Goal: Navigation & Orientation: Find specific page/section

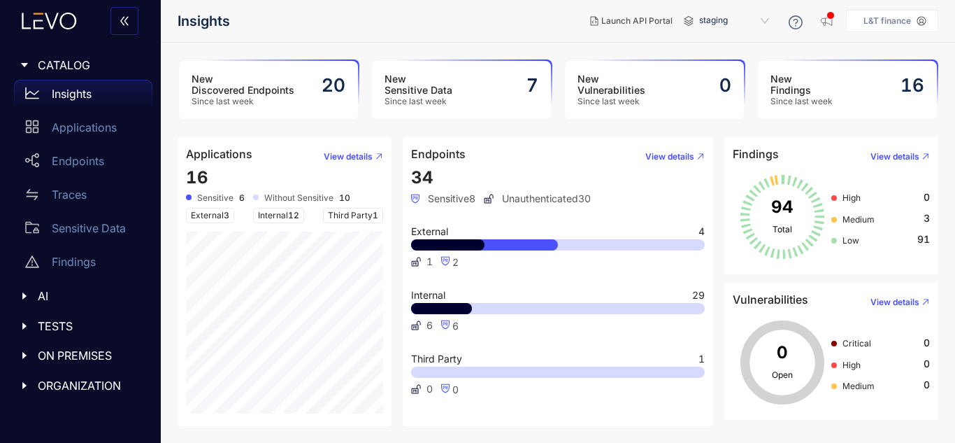
click at [895, 26] on aside "L&T finance" at bounding box center [892, 21] width 92 height 22
click at [923, 25] on icon at bounding box center [921, 21] width 9 height 9
click at [79, 129] on p "Applications" at bounding box center [84, 127] width 65 height 13
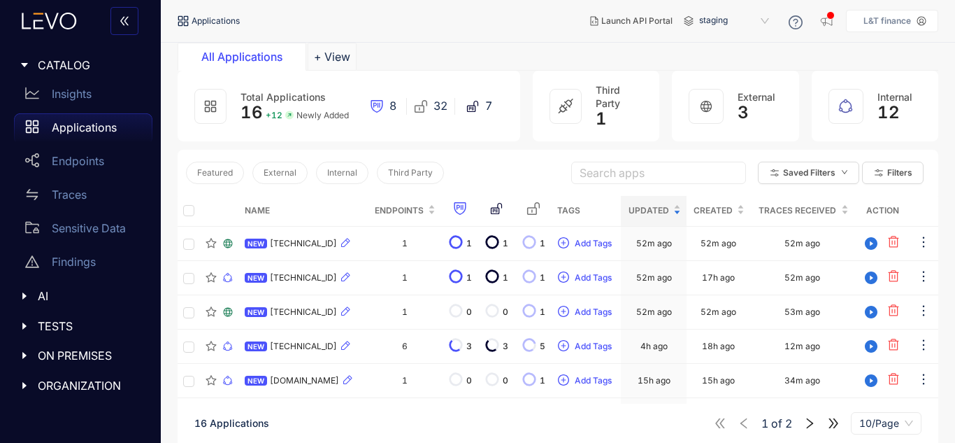
scroll to position [140, 0]
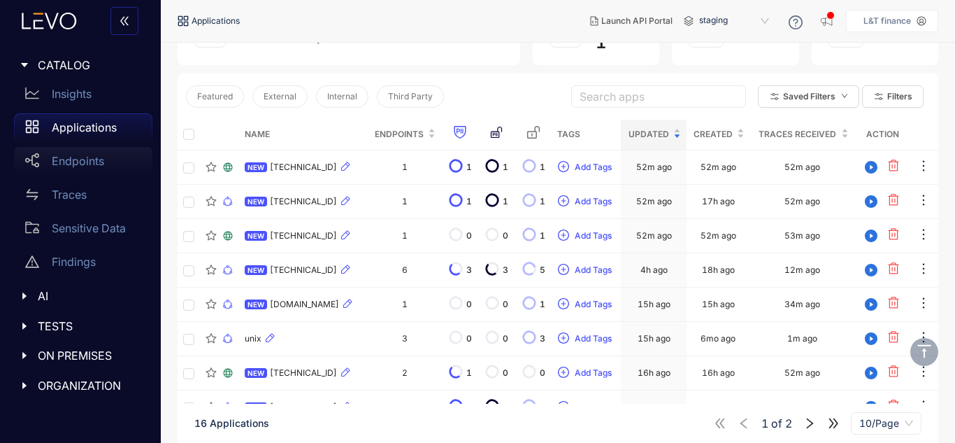
click at [69, 159] on p "Endpoints" at bounding box center [78, 160] width 52 height 13
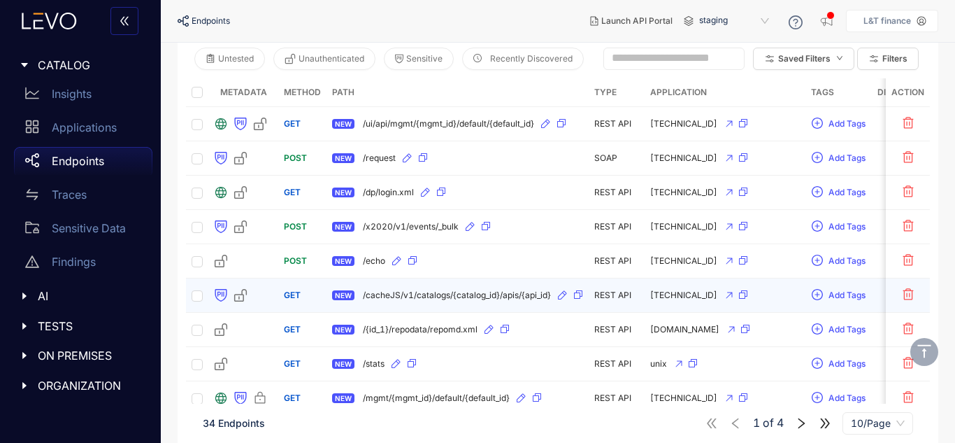
scroll to position [210, 0]
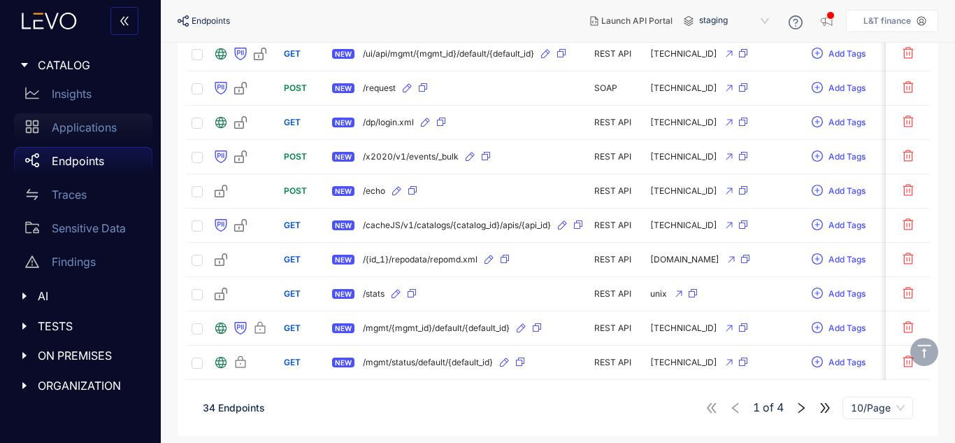
click at [84, 129] on p "Applications" at bounding box center [84, 127] width 65 height 13
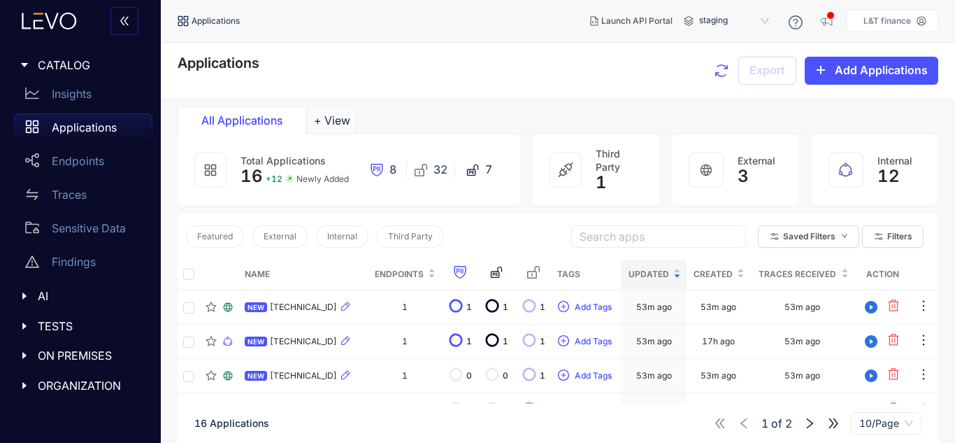
click at [261, 168] on span "16" at bounding box center [251, 176] width 22 height 20
click at [211, 168] on icon at bounding box center [210, 170] width 13 height 13
click at [335, 120] on button "+ View" at bounding box center [332, 120] width 49 height 28
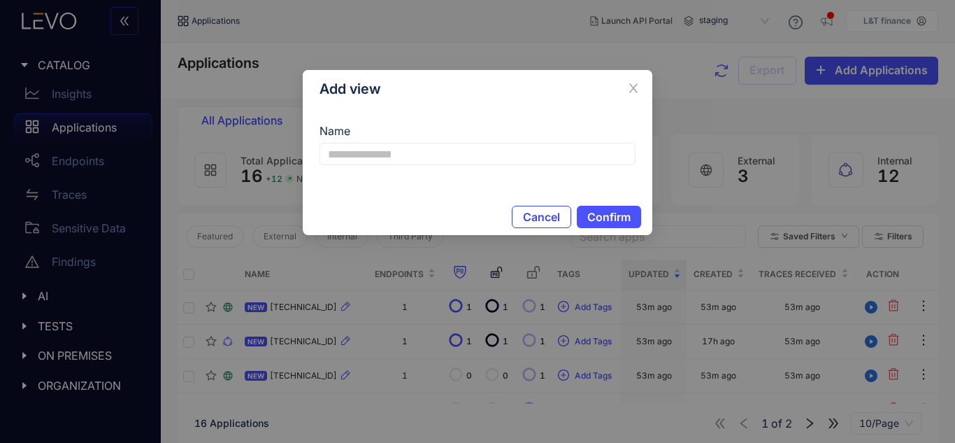
click at [518, 217] on button "Cancel" at bounding box center [541, 217] width 59 height 22
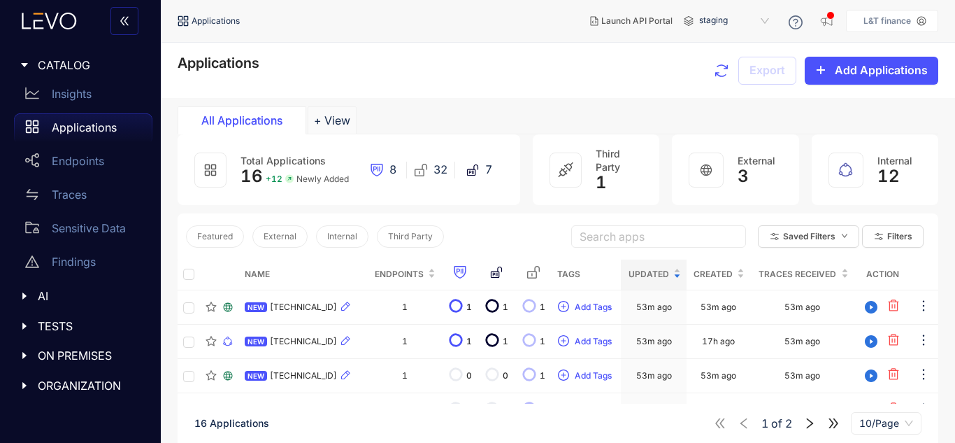
click at [758, 178] on div "3" at bounding box center [757, 176] width 38 height 20
